Goal: Task Accomplishment & Management: Use online tool/utility

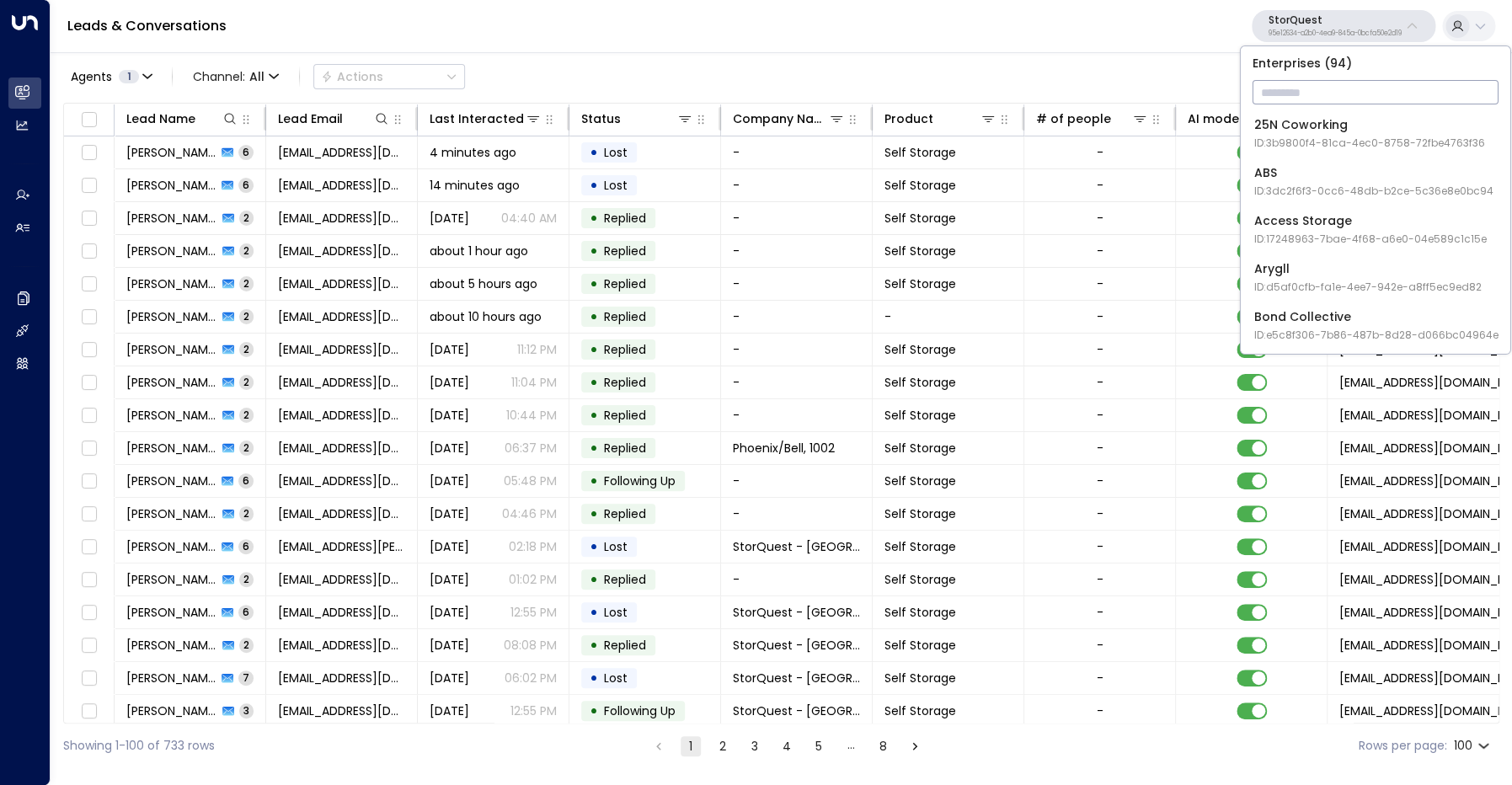
scroll to position [0, 300]
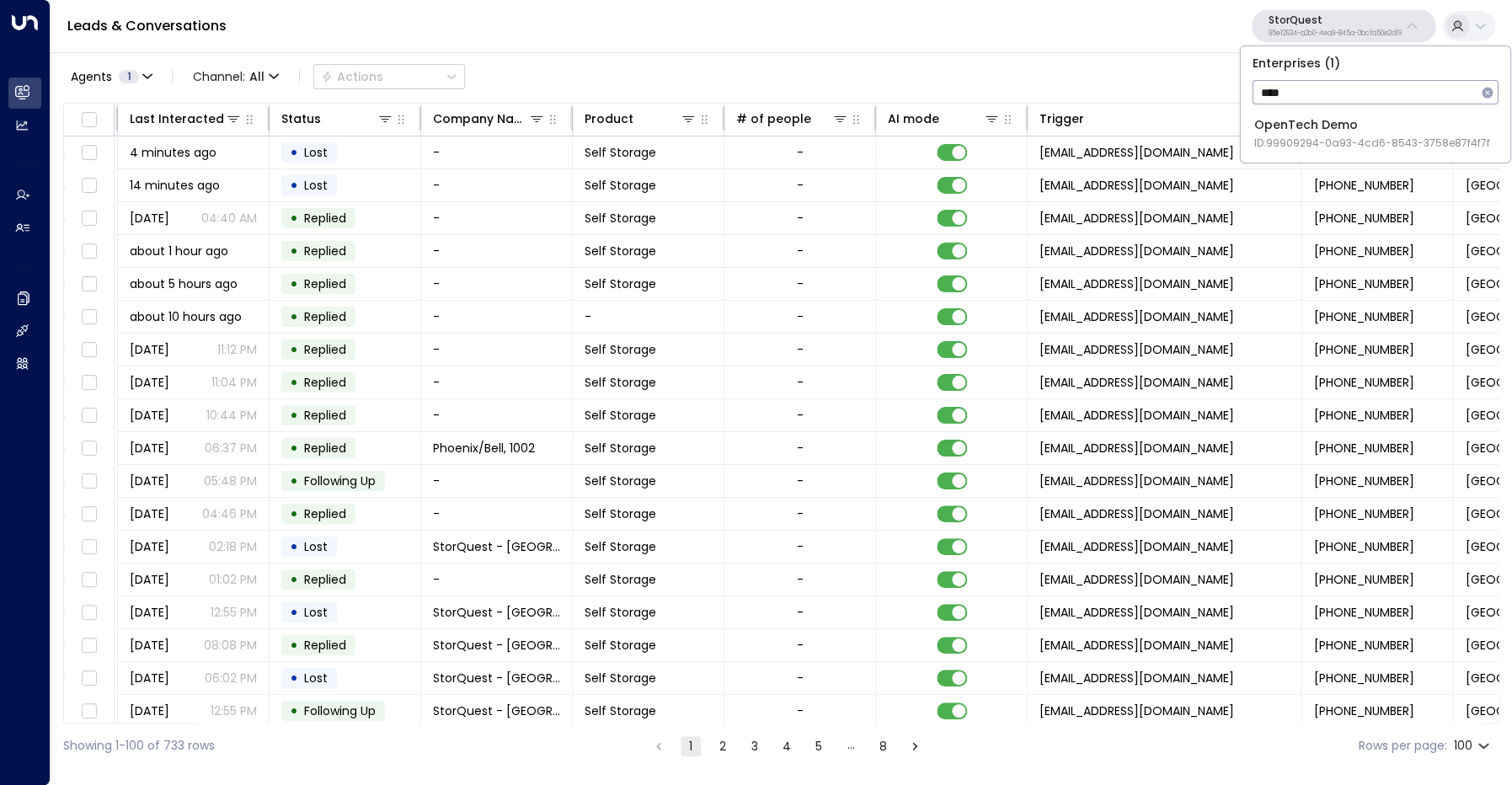
type input "****"
click at [1313, 135] on div "OpenTech Demo ID: 99909294-0a93-4cd6-8543-3758e87f4f7f" at bounding box center [1372, 133] width 236 height 35
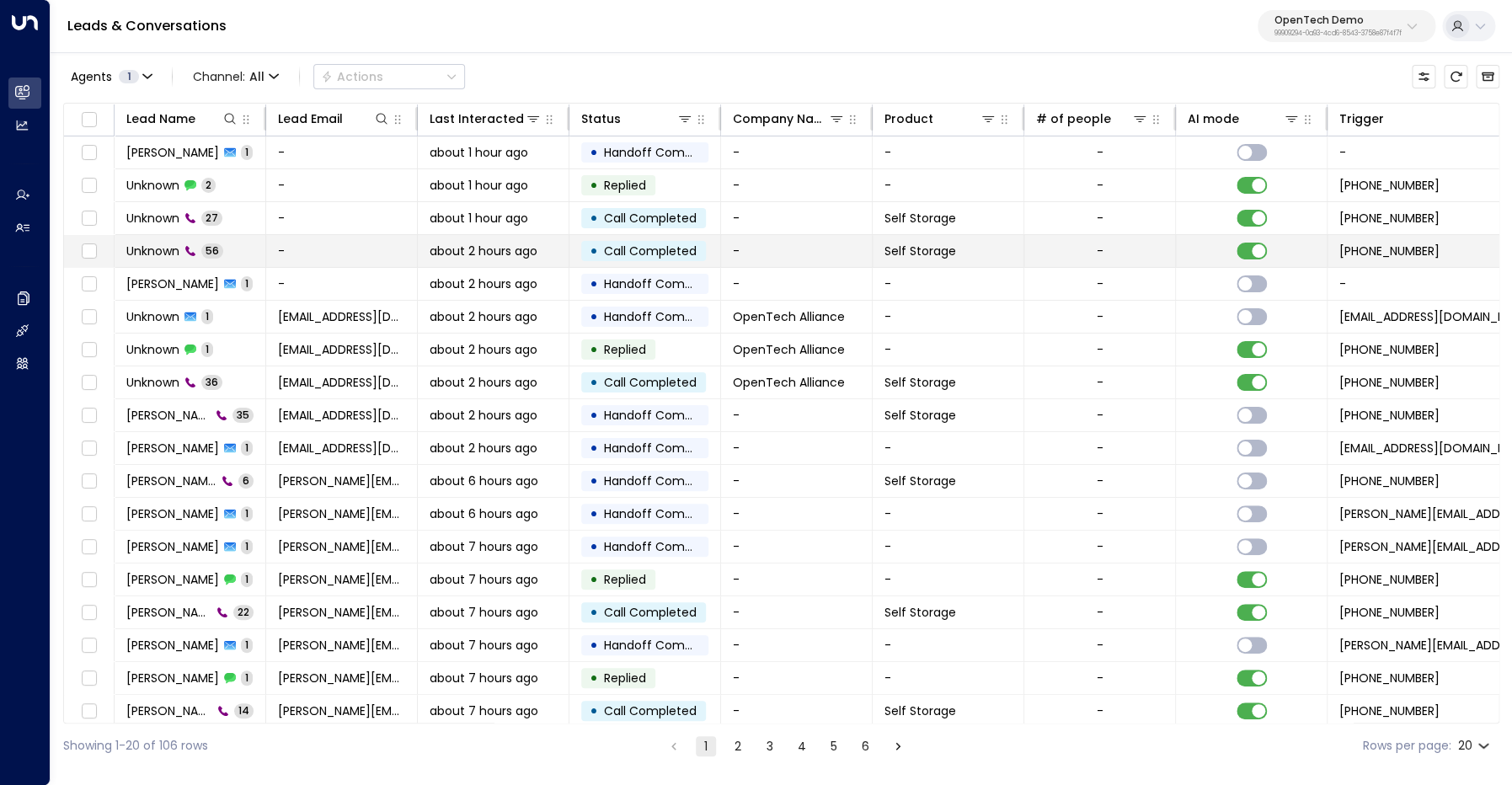
click at [158, 244] on span "Unknown" at bounding box center [153, 250] width 53 height 16
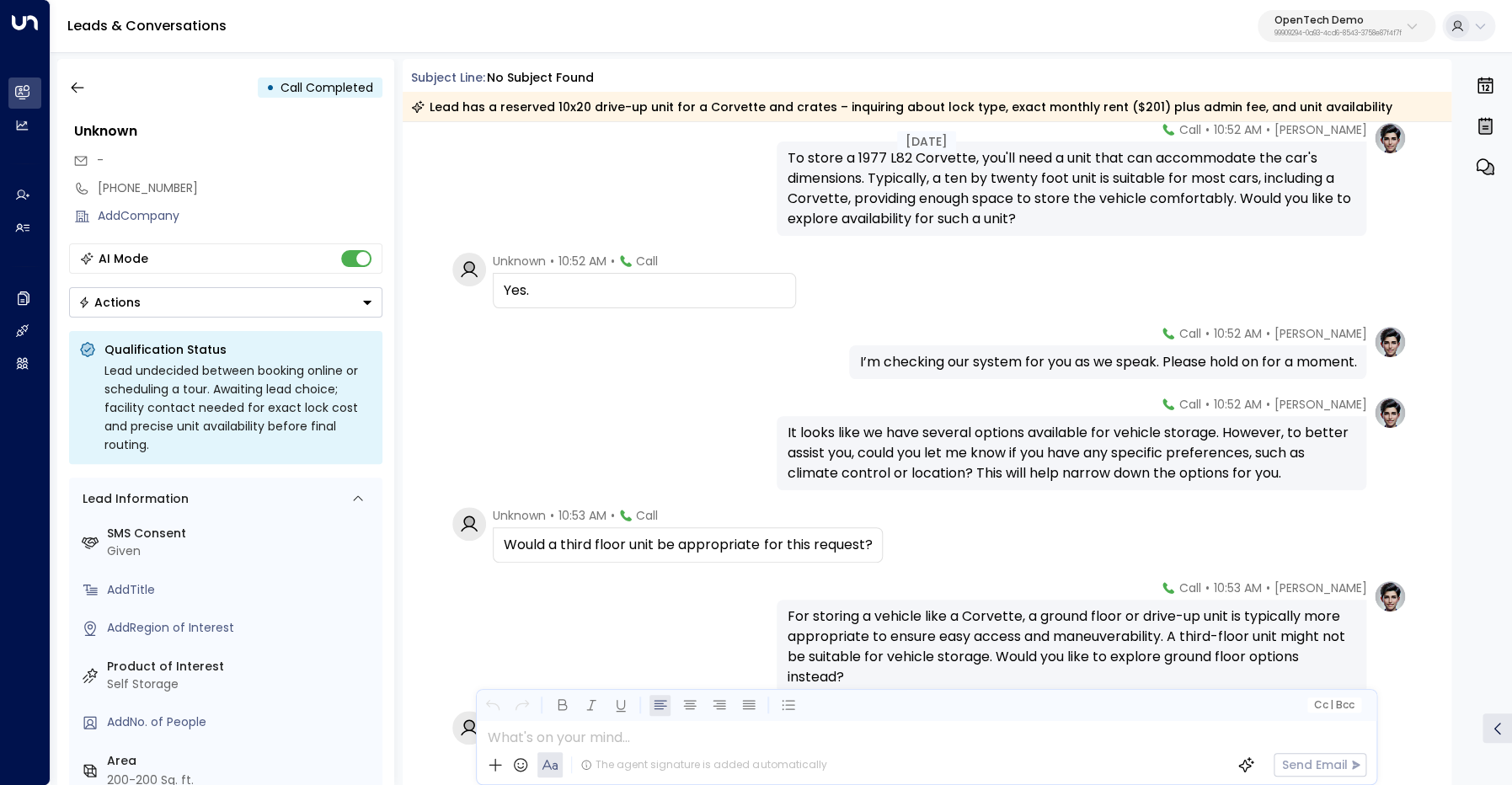
scroll to position [1250, 0]
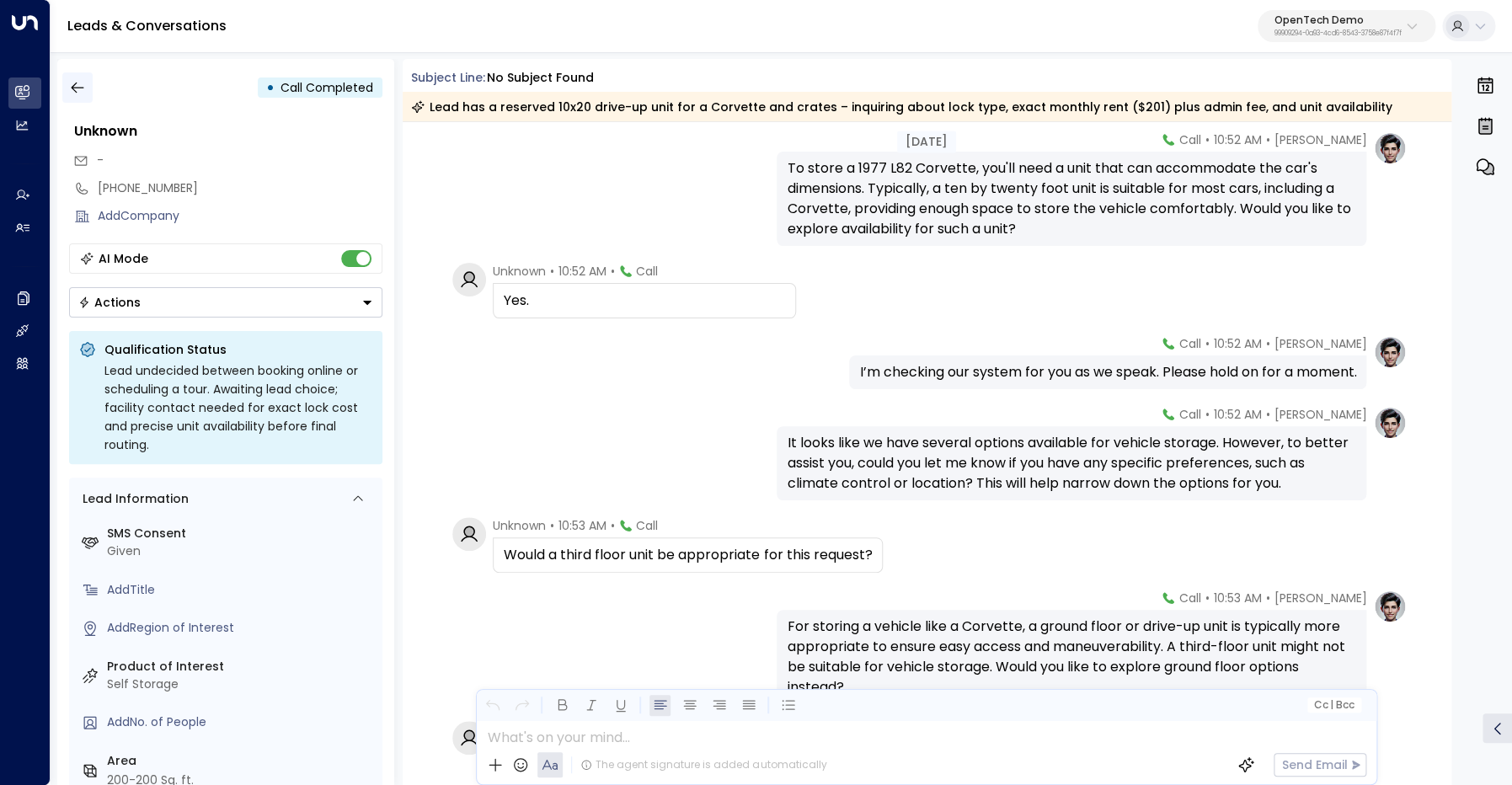
click at [77, 80] on icon "button" at bounding box center [77, 87] width 16 height 16
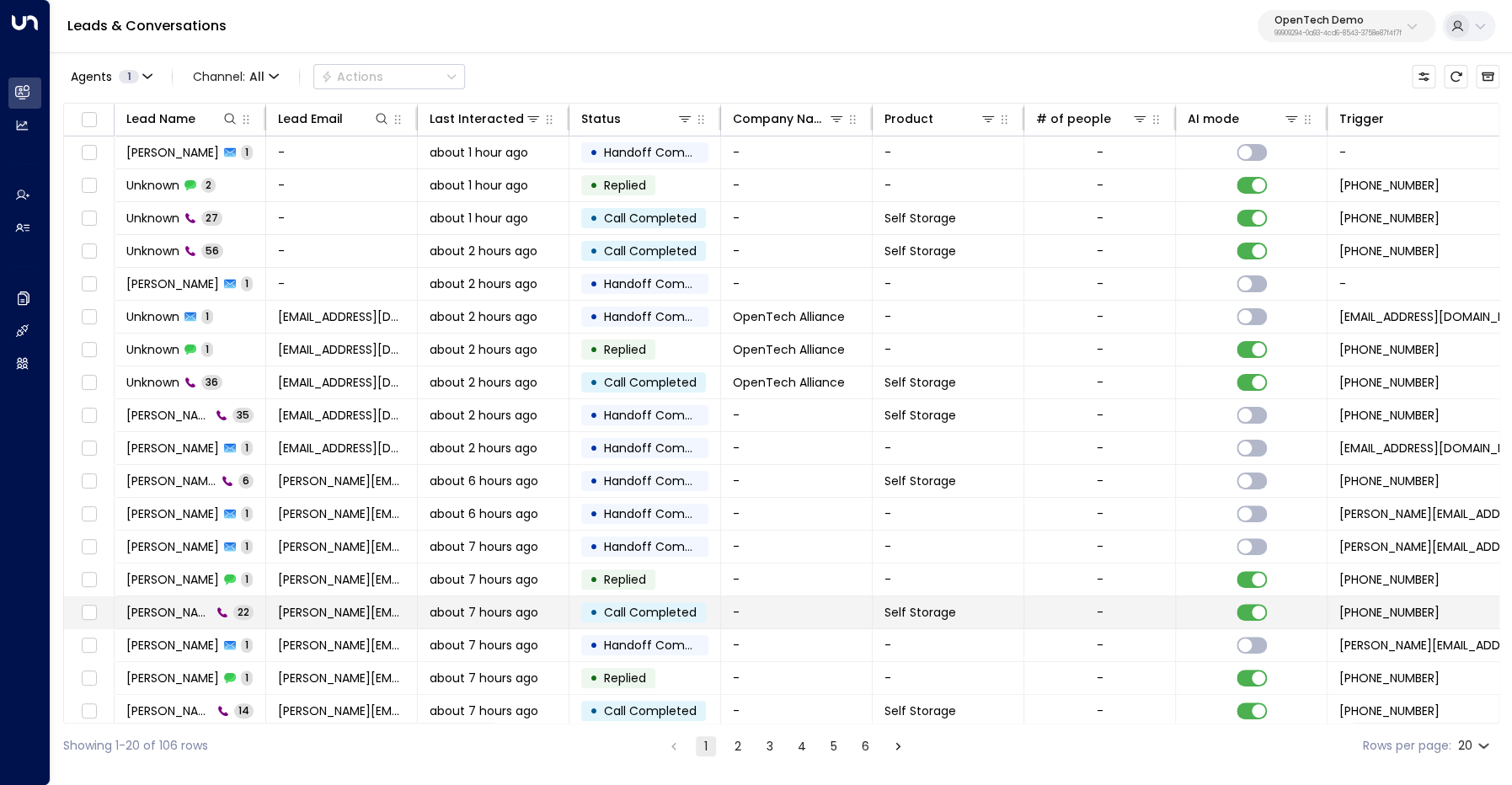
click at [183, 613] on span "[PERSON_NAME]" at bounding box center [169, 612] width 85 height 16
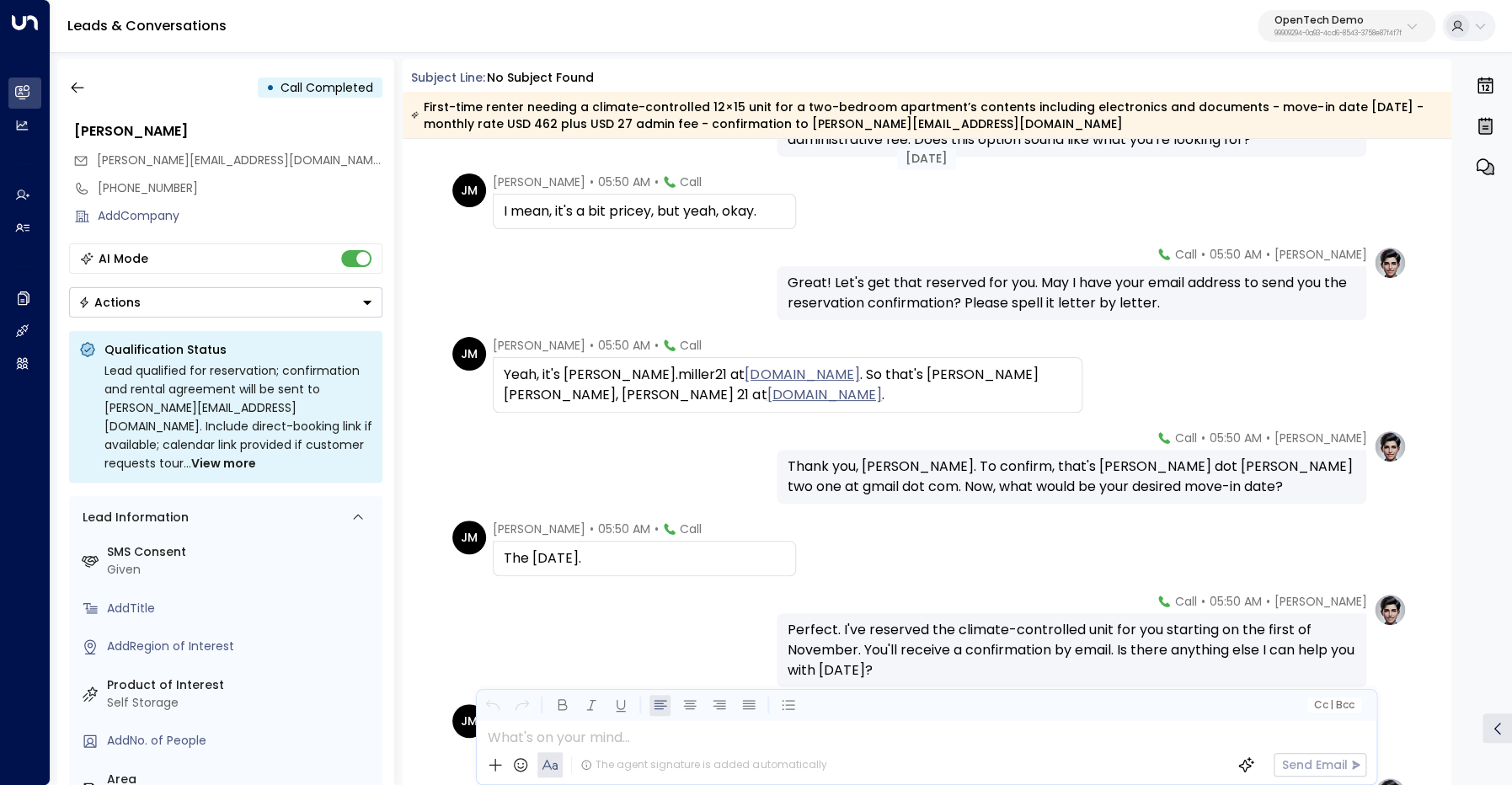
scroll to position [1363, 0]
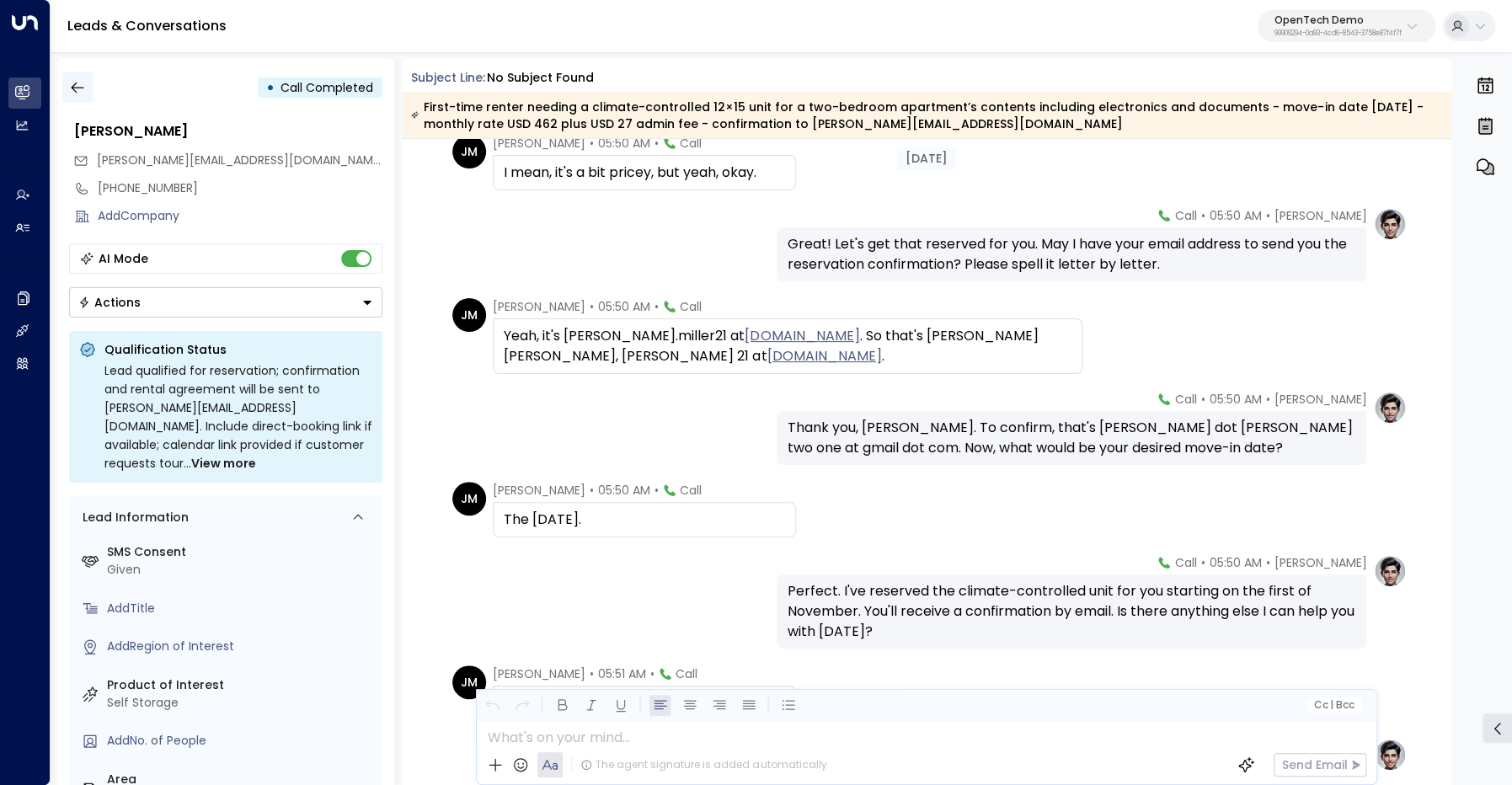
click at [82, 93] on icon "button" at bounding box center [77, 87] width 16 height 16
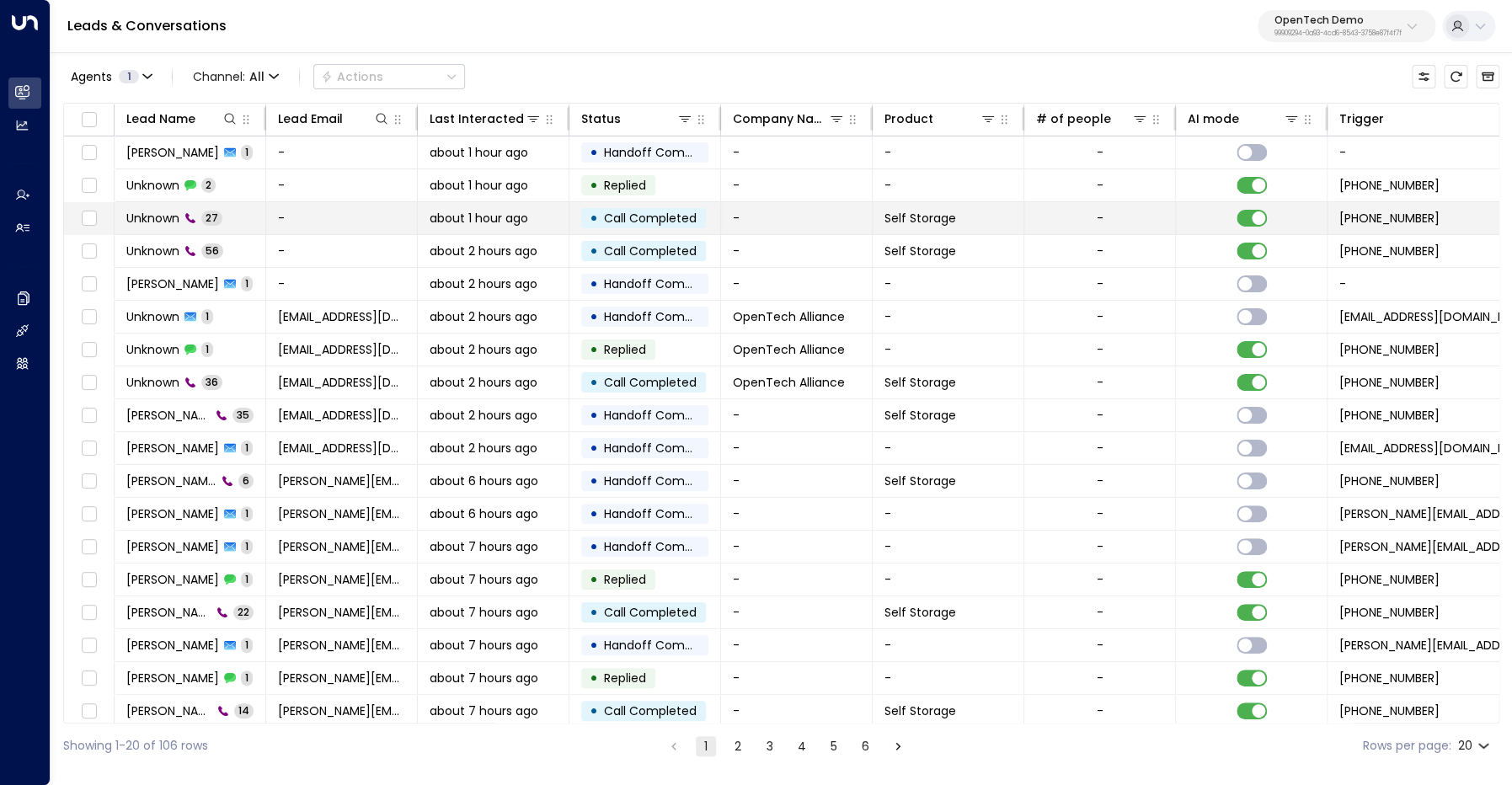
click at [145, 219] on span "Unknown" at bounding box center [153, 217] width 53 height 16
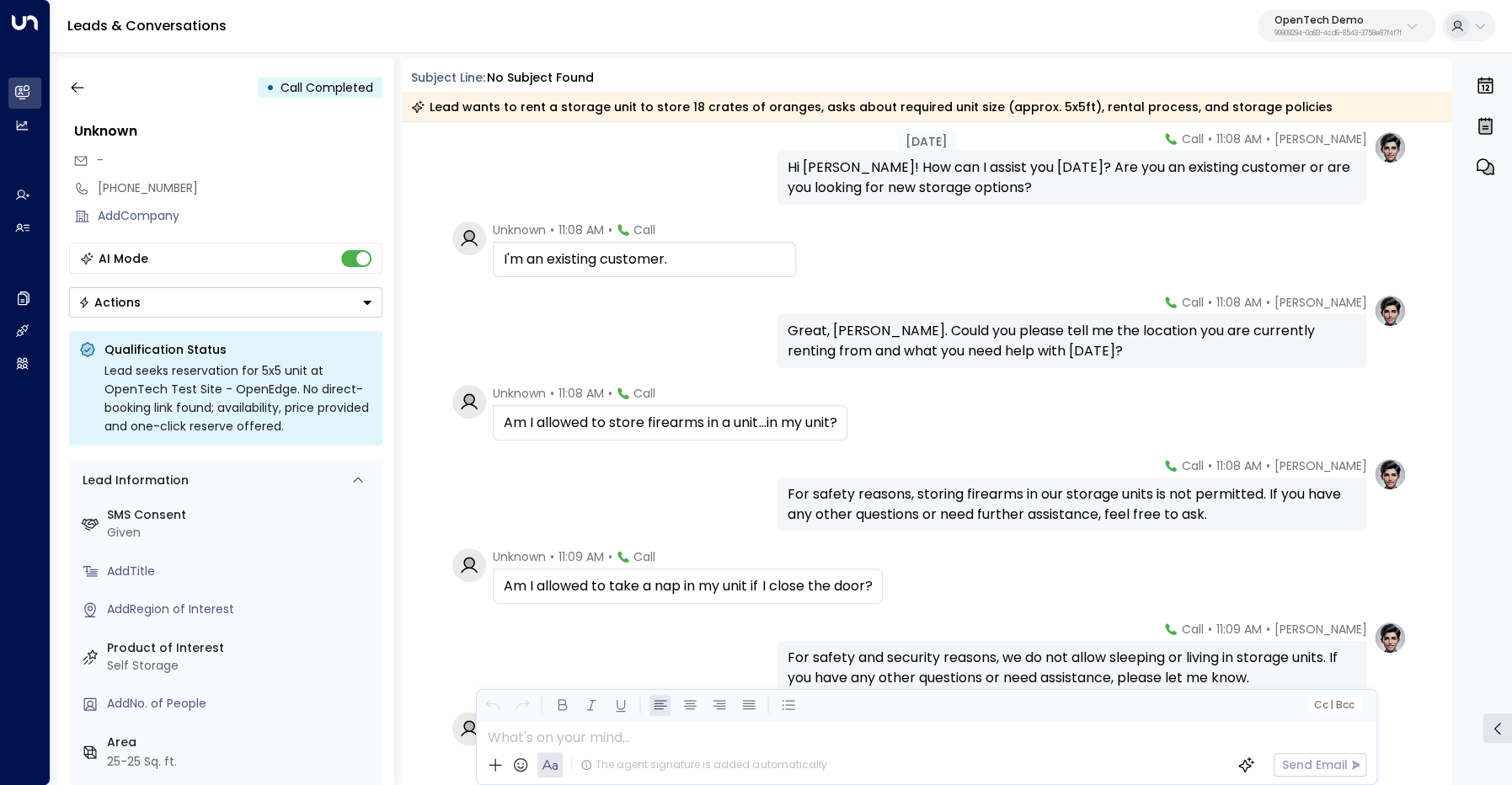
scroll to position [258, 0]
